Goal: Task Accomplishment & Management: Use online tool/utility

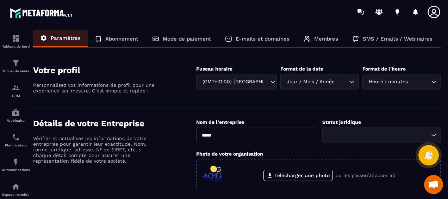
click at [365, 125] on div "Statut juridique Loading..." at bounding box center [382, 130] width 119 height 25
click at [180, 39] on p "Mode de paiement" at bounding box center [187, 39] width 48 height 6
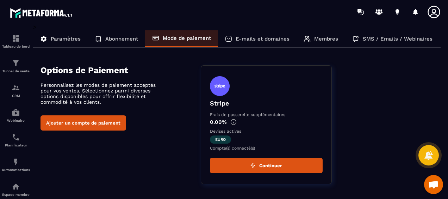
click at [251, 39] on p "E-mails et domaines" at bounding box center [263, 39] width 54 height 6
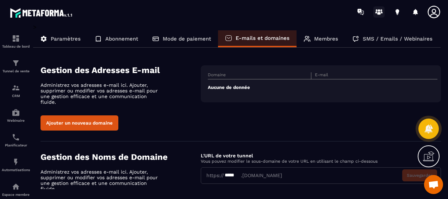
click at [379, 11] on circle at bounding box center [379, 10] width 2 height 2
click at [13, 43] on div "Tableau de bord" at bounding box center [16, 41] width 28 height 14
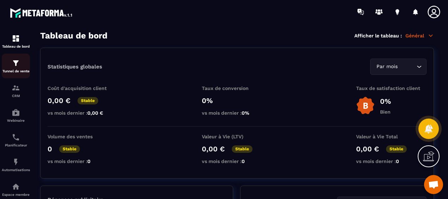
click at [14, 69] on div "Tunnel de vente" at bounding box center [16, 66] width 28 height 14
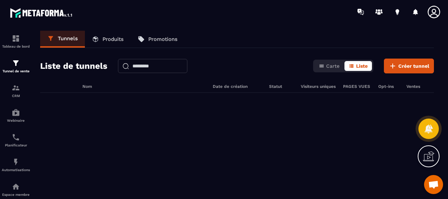
click at [434, 182] on span "Ouvrir le chat" at bounding box center [433, 185] width 11 height 9
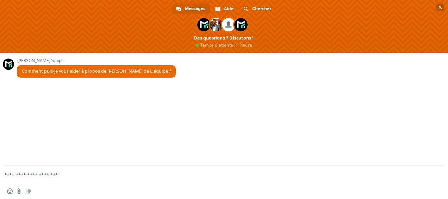
click at [439, 7] on span "Fermer le chat" at bounding box center [441, 7] width 4 height 5
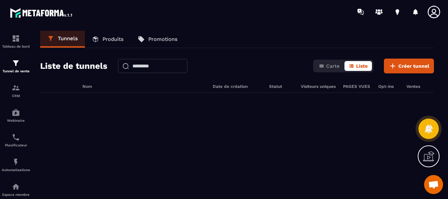
click at [432, 156] on icon at bounding box center [428, 156] width 11 height 11
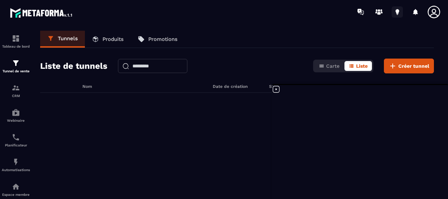
click at [400, 9] on icon at bounding box center [397, 11] width 11 height 11
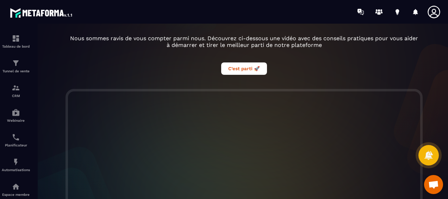
scroll to position [35, 0]
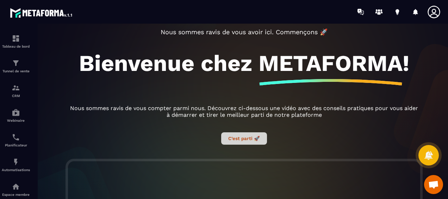
click at [246, 136] on button "C’est parti 🚀" at bounding box center [244, 138] width 46 height 12
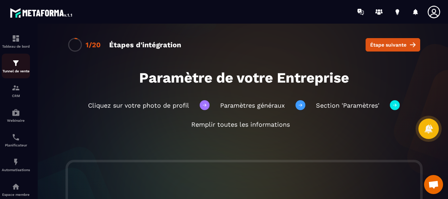
click at [12, 73] on p "Tunnel de vente" at bounding box center [16, 71] width 28 height 4
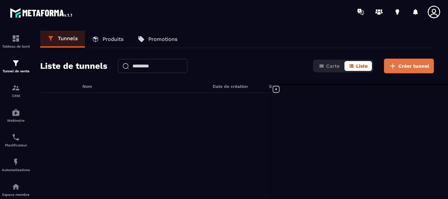
click at [408, 66] on span "Créer tunnel" at bounding box center [414, 65] width 31 height 7
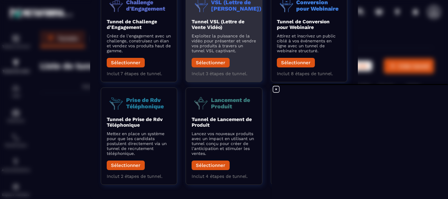
scroll to position [106, 0]
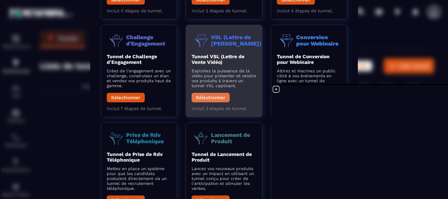
click at [214, 99] on button "Sélectionner" at bounding box center [211, 98] width 38 height 10
